Goal: Information Seeking & Learning: Learn about a topic

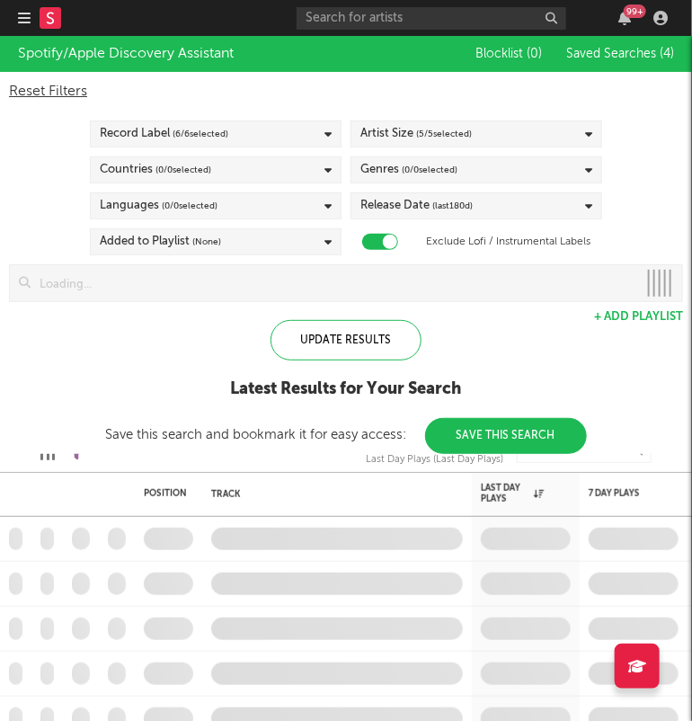
checkbox input "true"
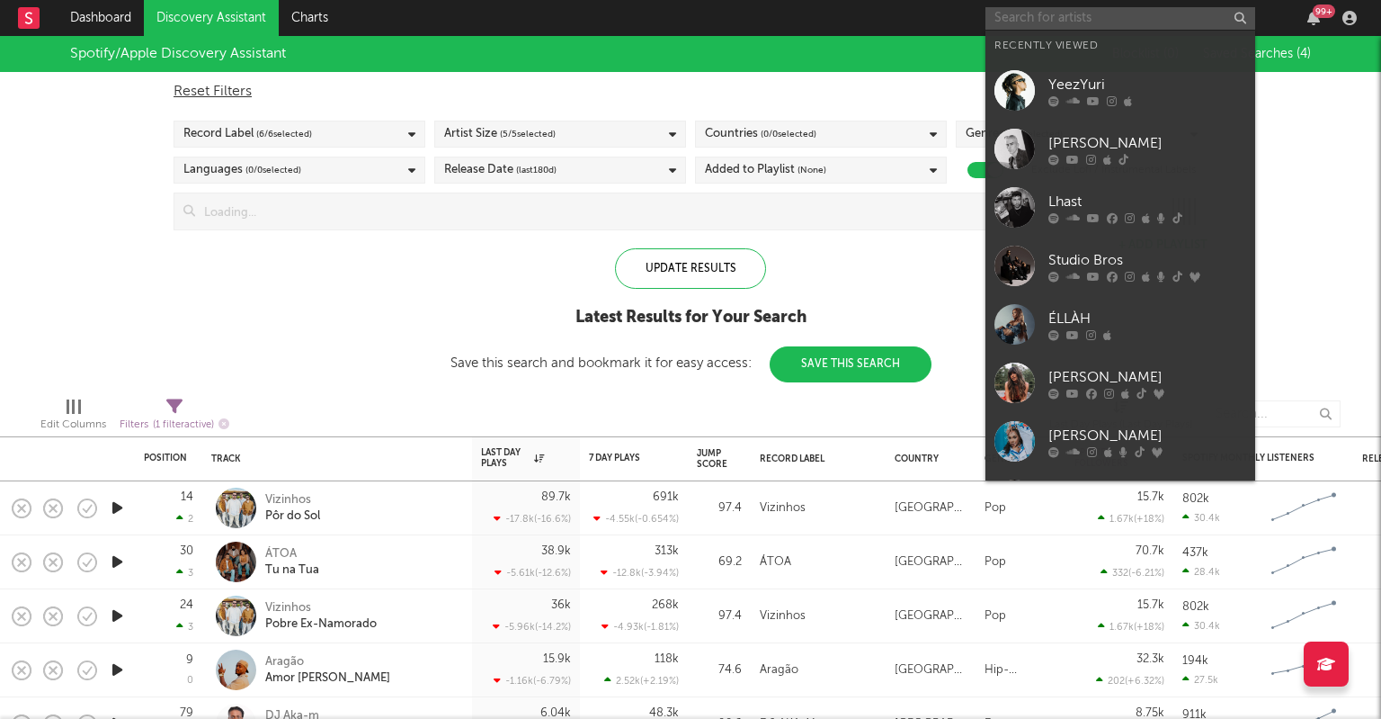
click at [692, 23] on input "text" at bounding box center [1121, 18] width 270 height 22
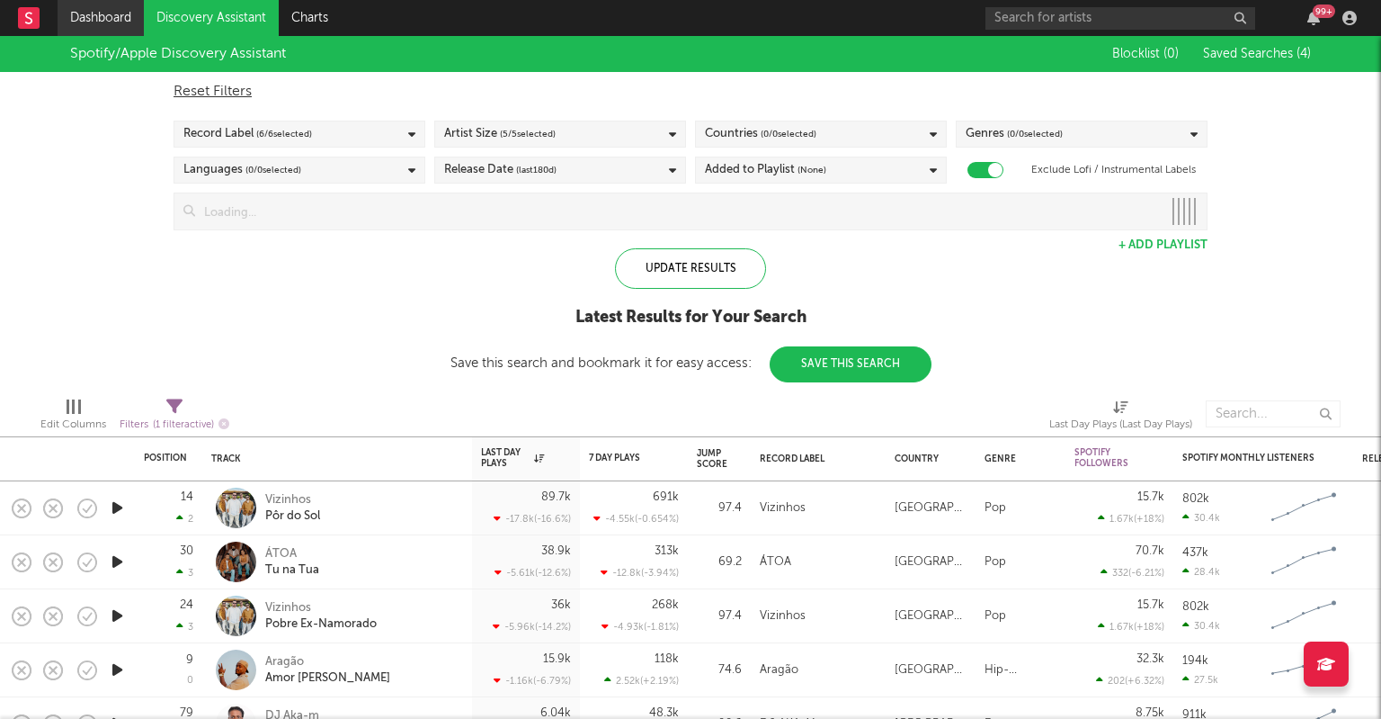
click at [71, 31] on link "Dashboard" at bounding box center [101, 18] width 86 height 36
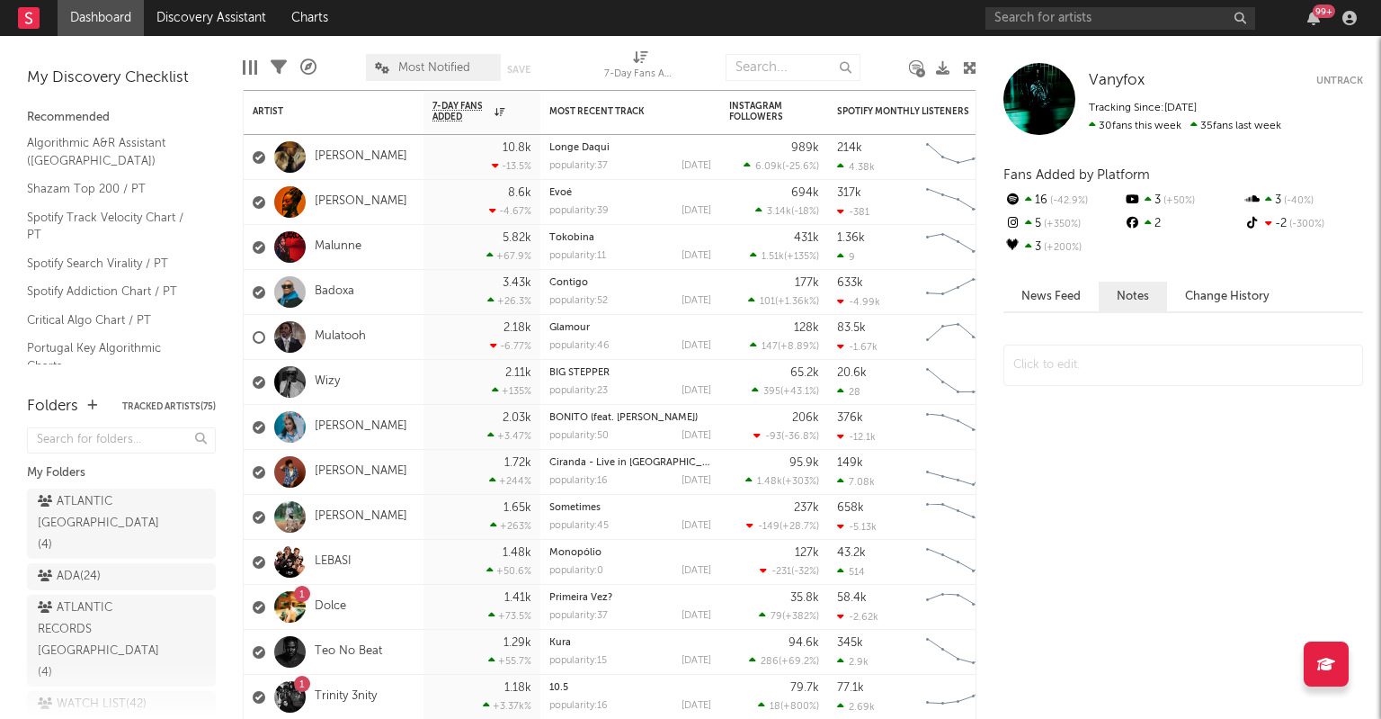
click at [692, 9] on div "99 +" at bounding box center [1324, 10] width 22 height 13
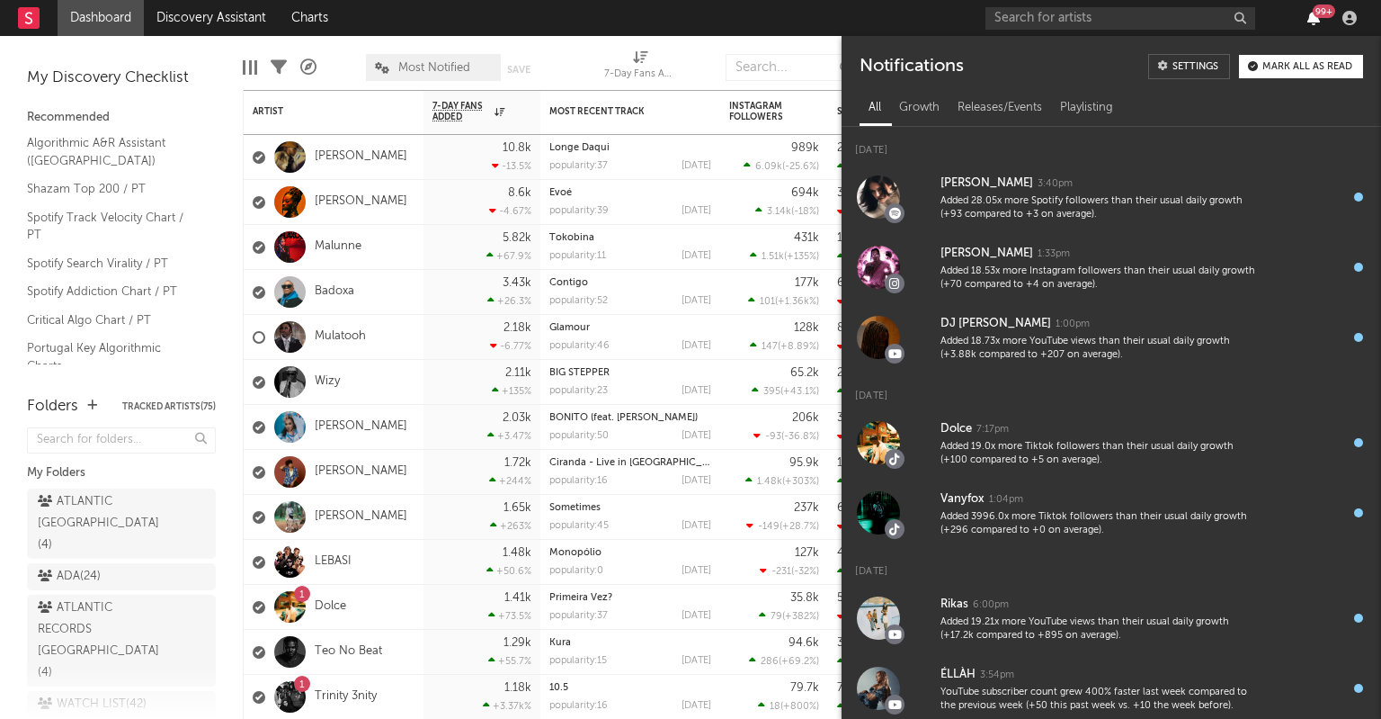
click at [692, 21] on icon "button" at bounding box center [1314, 18] width 13 height 14
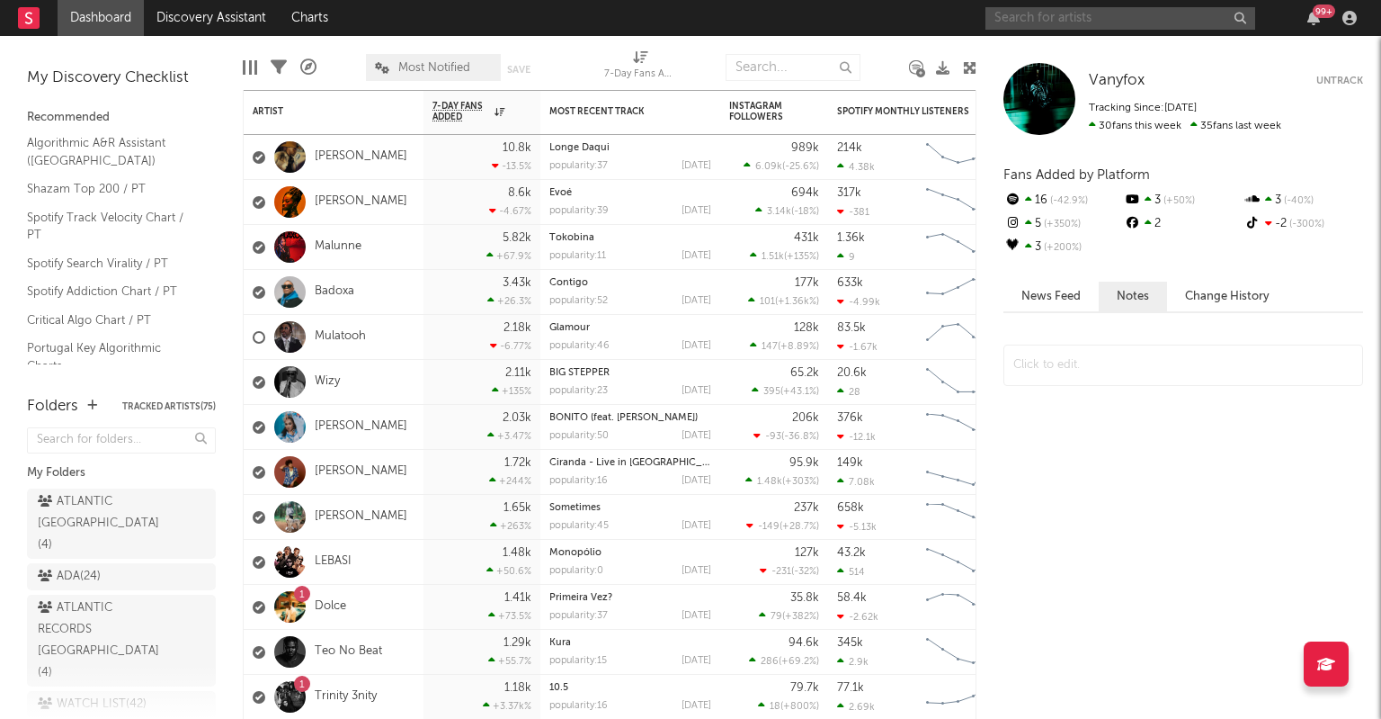
click at [692, 15] on input "text" at bounding box center [1121, 18] width 270 height 22
type input "yeez"
click at [106, 610] on div "ATLANTIC RECORDS PORTUGAL ( 4 )" at bounding box center [101, 640] width 127 height 86
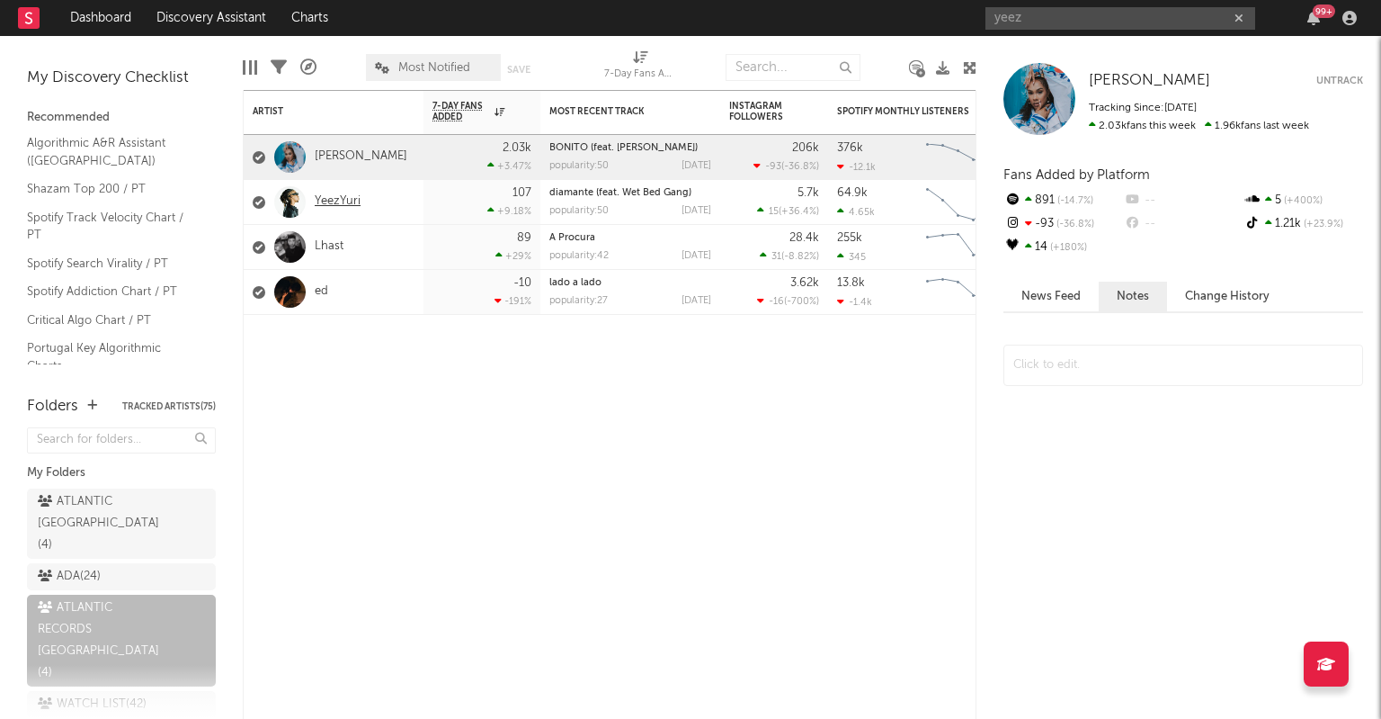
click at [348, 201] on link "YeezYuri" at bounding box center [338, 201] width 46 height 15
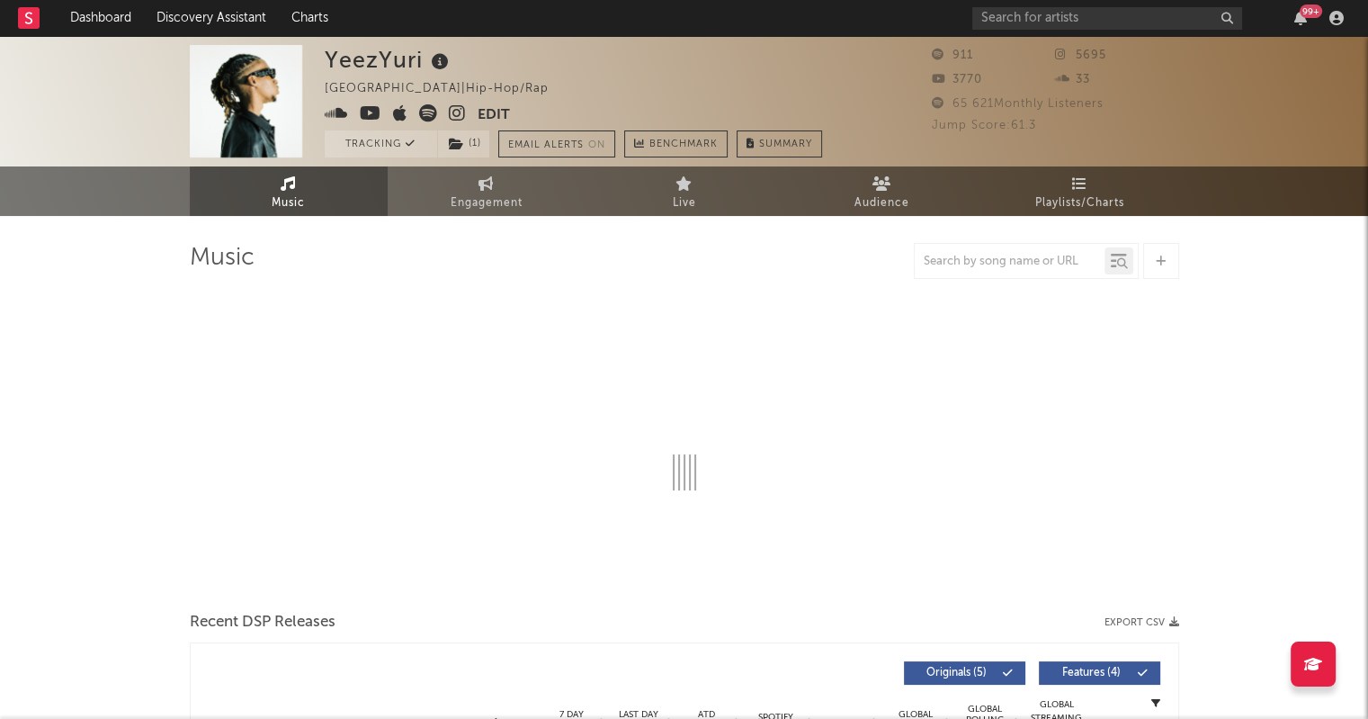
select select "1w"
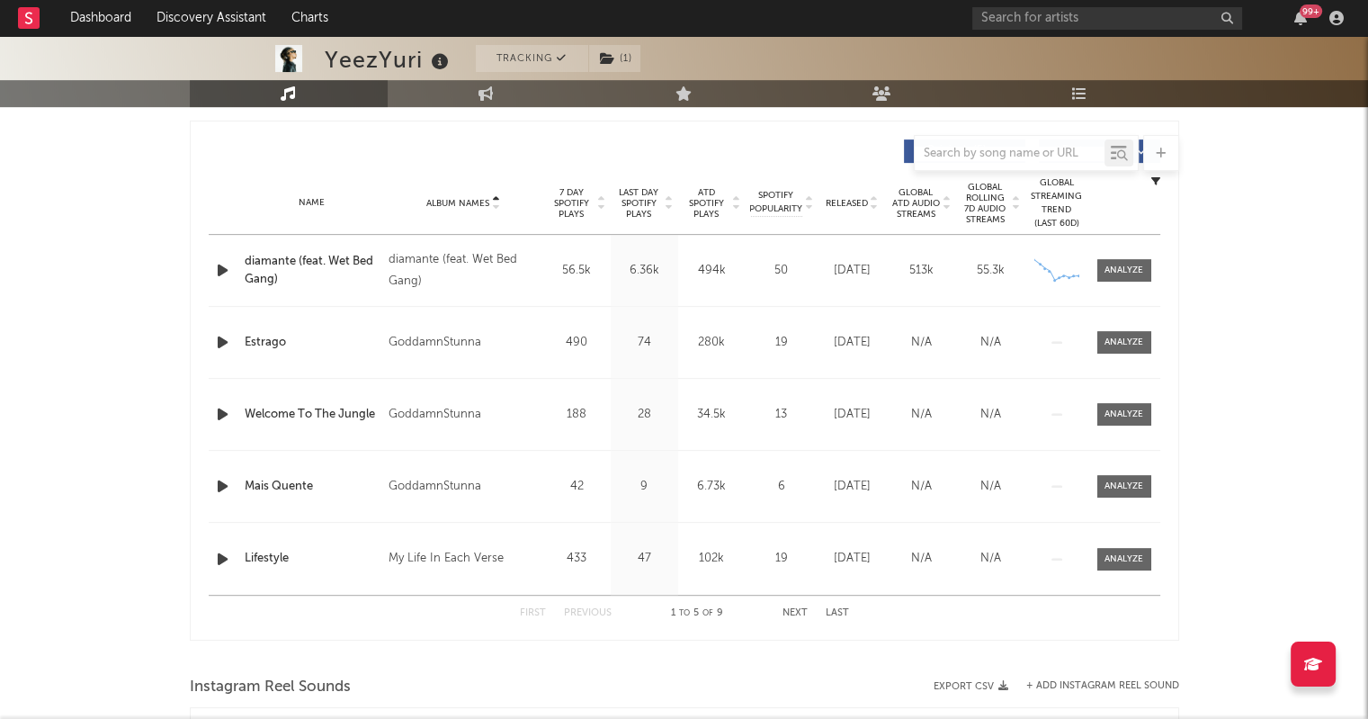
scroll to position [665, 0]
click at [692, 205] on span "ATD Spotify Plays" at bounding box center [707, 202] width 48 height 32
